Goal: Information Seeking & Learning: Stay updated

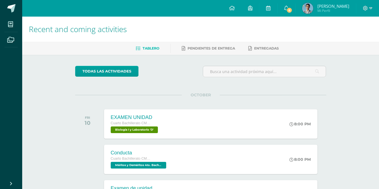
click at [293, 14] on link "6" at bounding box center [286, 8] width 18 height 17
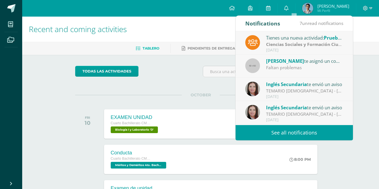
click at [286, 131] on link "See all notifications" at bounding box center [293, 132] width 117 height 15
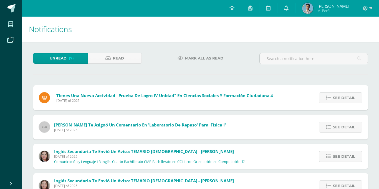
click at [317, 115] on div "See detail" at bounding box center [338, 127] width 57 height 25
click at [323, 122] on link "See detail" at bounding box center [340, 127] width 44 height 11
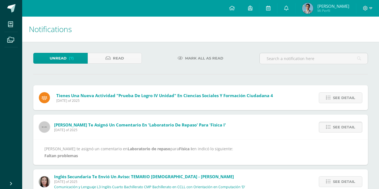
click at [326, 122] on link "See detail" at bounding box center [340, 127] width 44 height 11
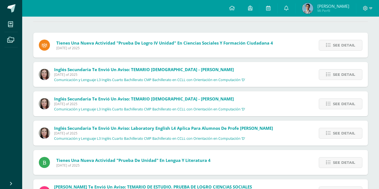
scroll to position [57, 0]
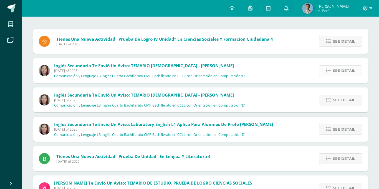
click at [337, 66] on span "See detail" at bounding box center [344, 71] width 22 height 10
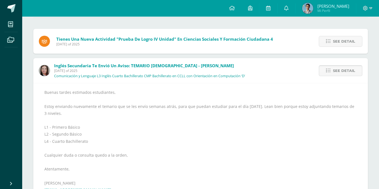
click at [337, 66] on span "See detail" at bounding box center [344, 71] width 22 height 10
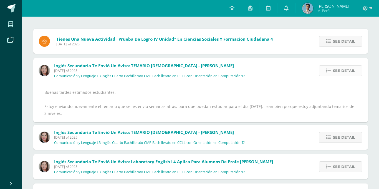
scroll to position [39, 0]
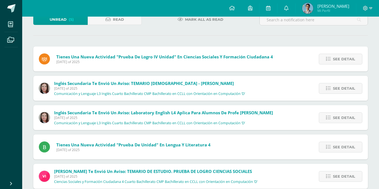
click at [334, 76] on div "See detail" at bounding box center [338, 88] width 57 height 25
click at [334, 83] on span "See detail" at bounding box center [344, 88] width 22 height 10
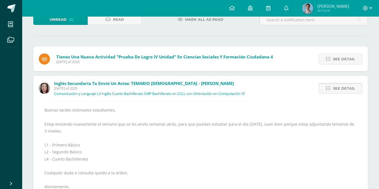
click at [335, 83] on span "See detail" at bounding box center [344, 88] width 22 height 10
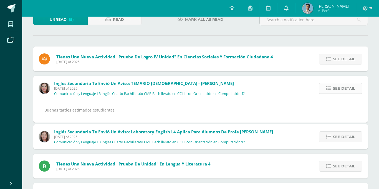
scroll to position [9, 0]
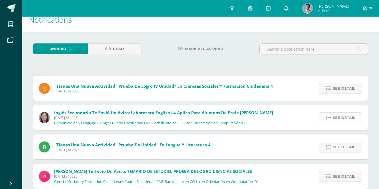
click at [326, 113] on link "See detail" at bounding box center [340, 118] width 44 height 11
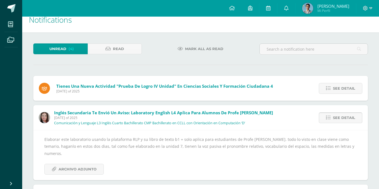
click at [326, 113] on link "See detail" at bounding box center [340, 118] width 44 height 11
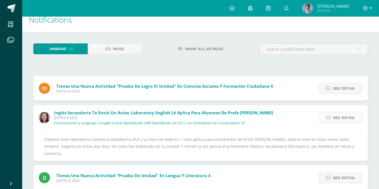
scroll to position [0, 0]
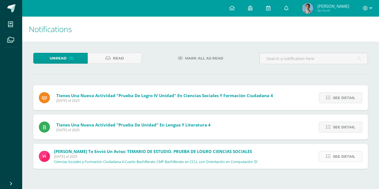
click at [335, 152] on span "See detail" at bounding box center [344, 157] width 22 height 10
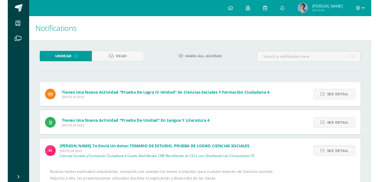
scroll to position [23, 0]
